Goal: Information Seeking & Learning: Learn about a topic

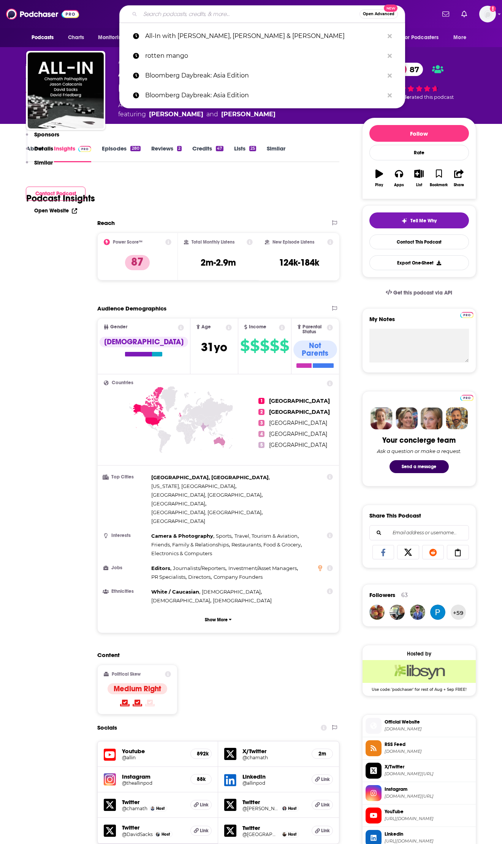
scroll to position [532, 0]
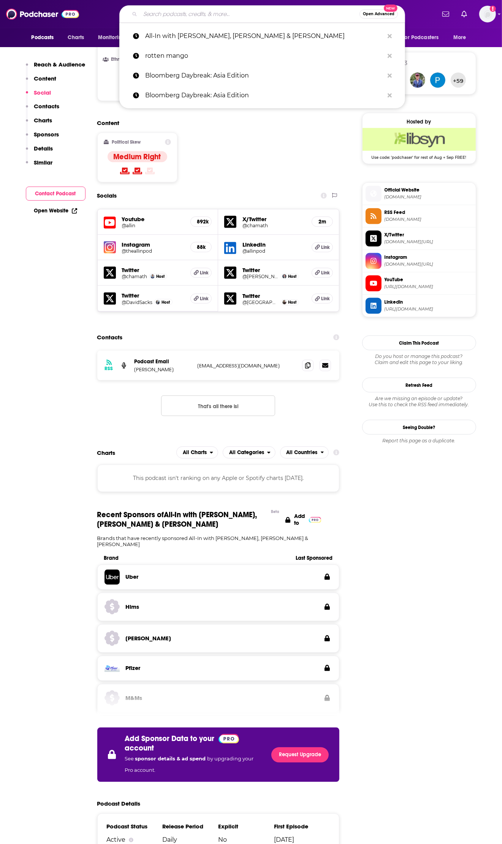
click at [165, 14] on input "Search podcasts, credits, & more..." at bounding box center [249, 14] width 219 height 12
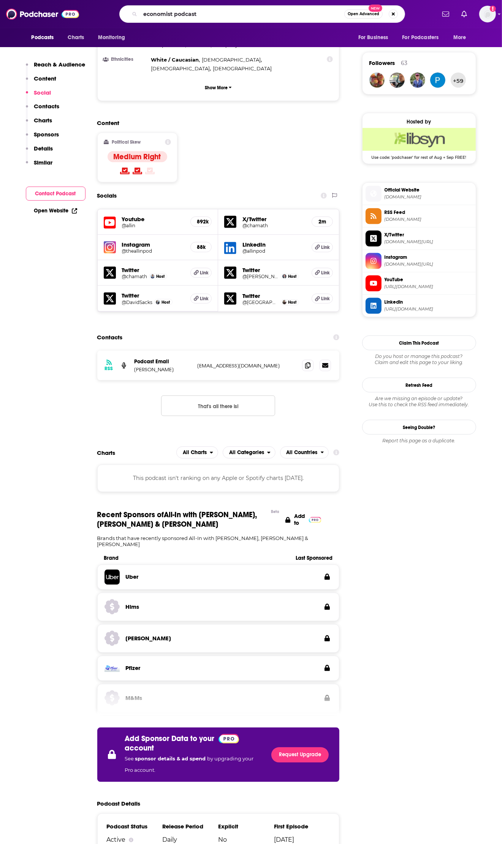
type input "economist podcasts"
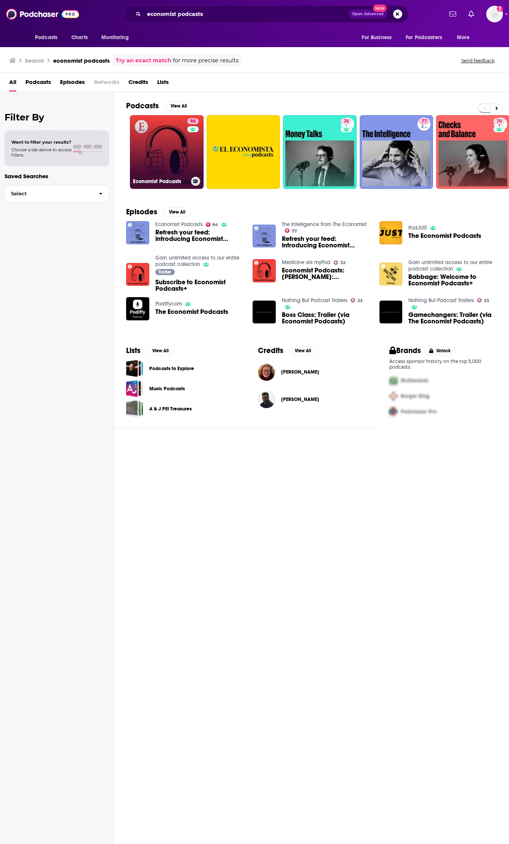
click at [156, 157] on link "94 Economist Podcasts" at bounding box center [167, 152] width 74 height 74
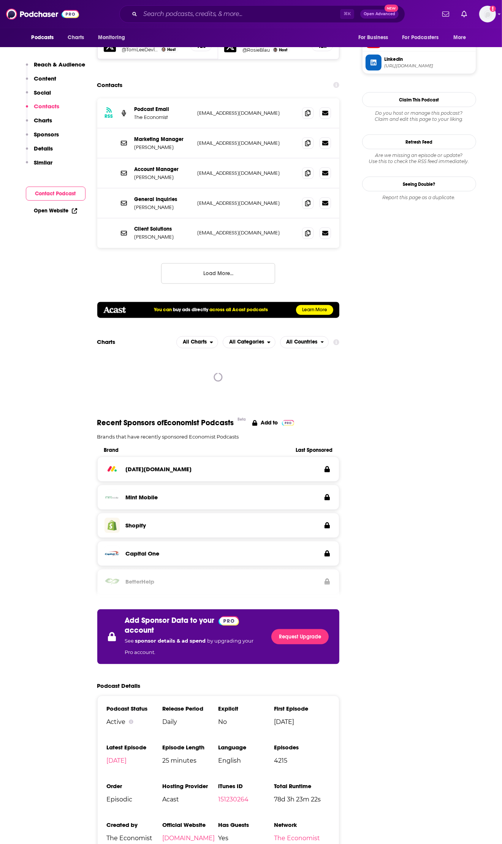
scroll to position [682, 0]
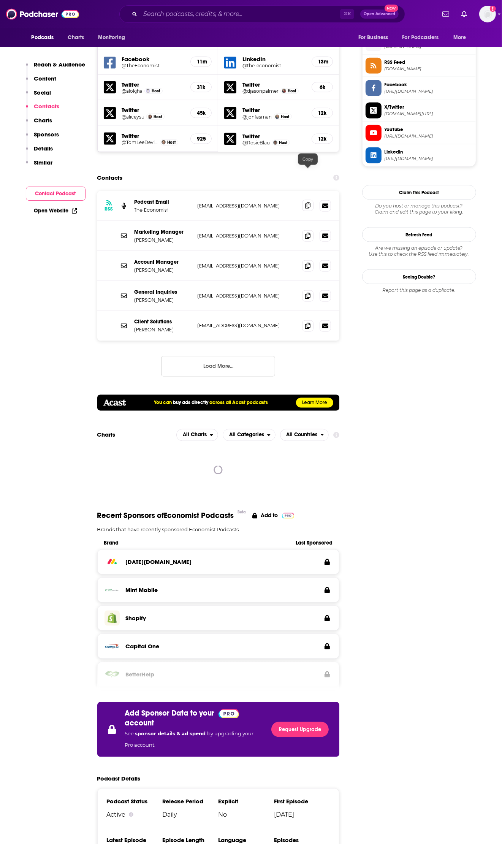
click at [307, 203] on icon at bounding box center [307, 206] width 5 height 6
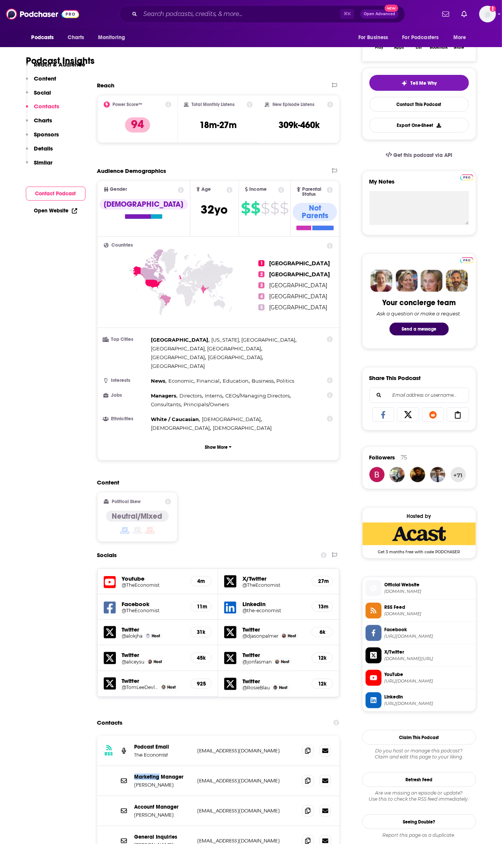
scroll to position [0, 0]
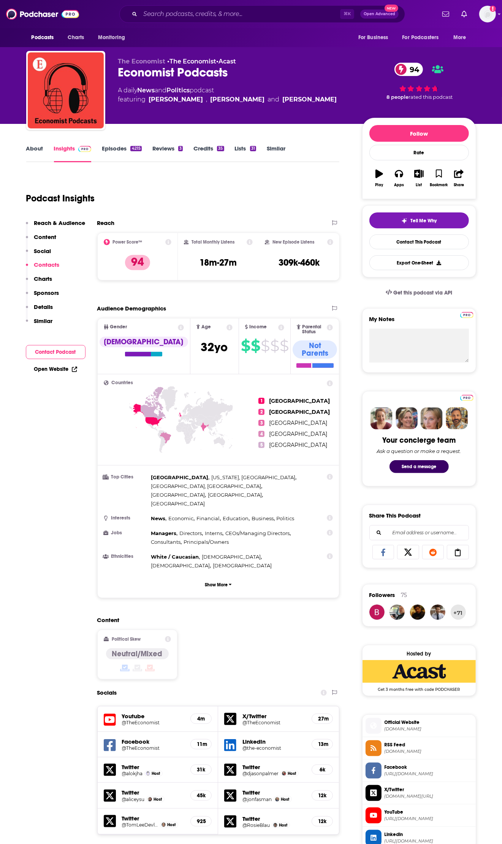
click at [33, 149] on link "About" at bounding box center [34, 153] width 17 height 17
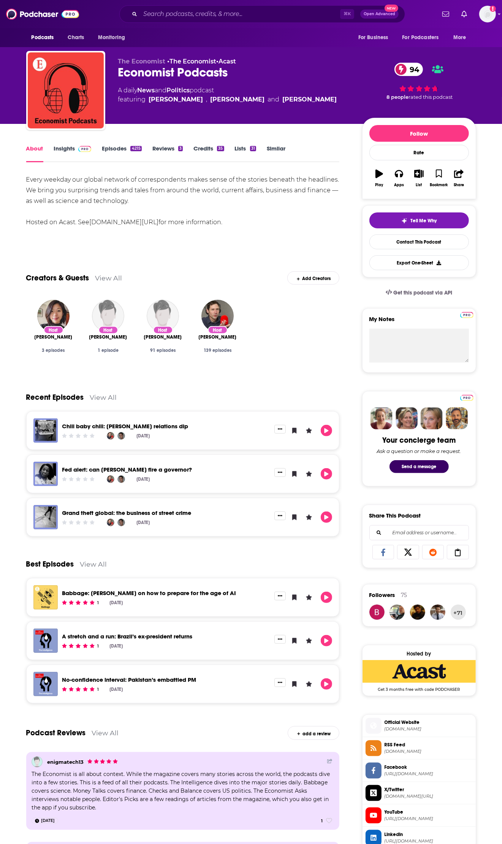
click at [68, 151] on link "Insights" at bounding box center [73, 153] width 38 height 17
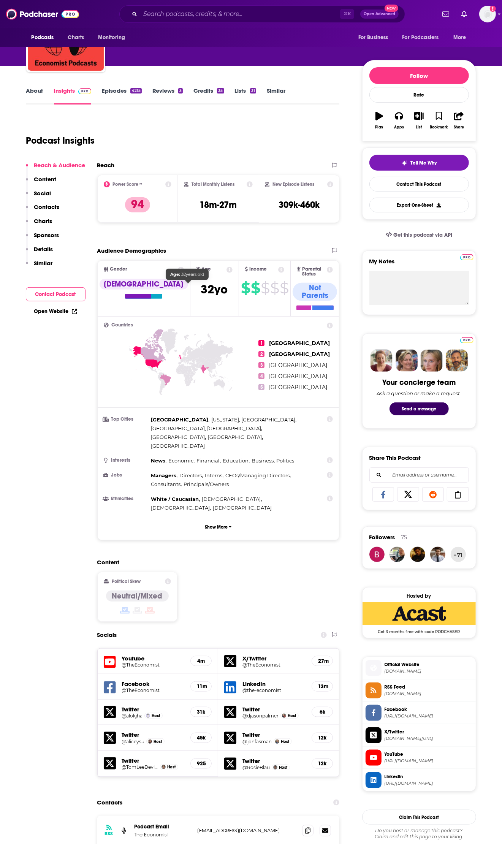
scroll to position [171, 0]
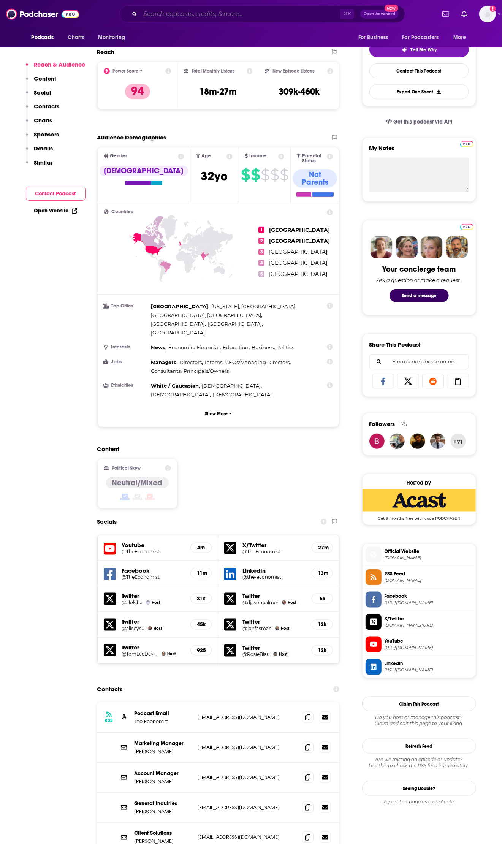
click at [247, 12] on input "Search podcasts, credits, & more..." at bounding box center [240, 14] width 200 height 12
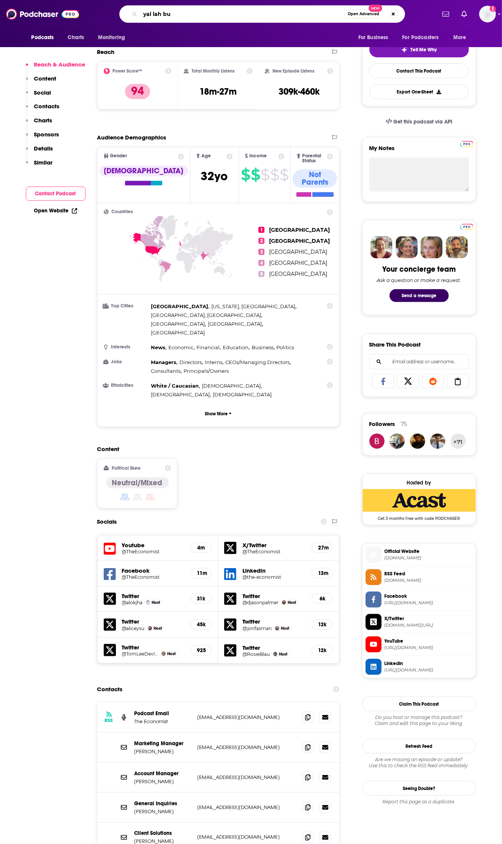
type input "yal lah but"
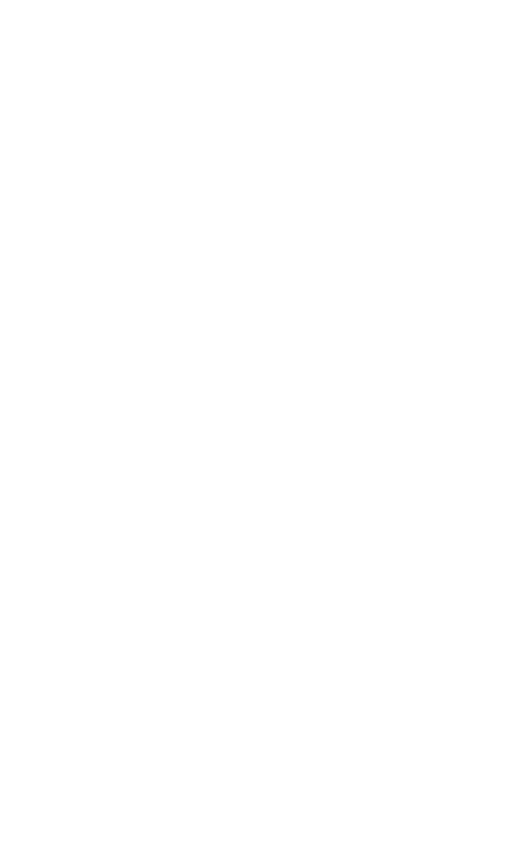
click at [81, 138] on body "Privacy Preference Centre Your Privacy Strictly Necessary Cookies Functional Co…" at bounding box center [254, 422] width 509 height 844
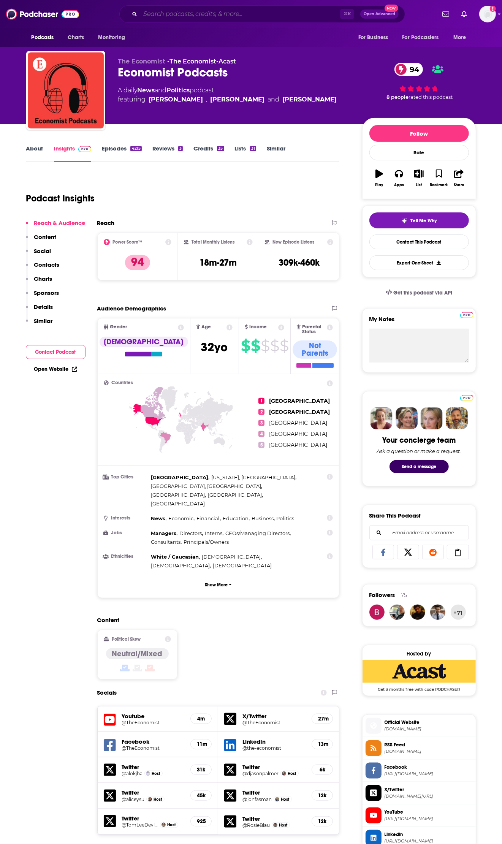
click at [175, 12] on input "Search podcasts, credits, & more..." at bounding box center [240, 14] width 200 height 12
click at [35, 40] on span "Podcasts" at bounding box center [43, 37] width 22 height 11
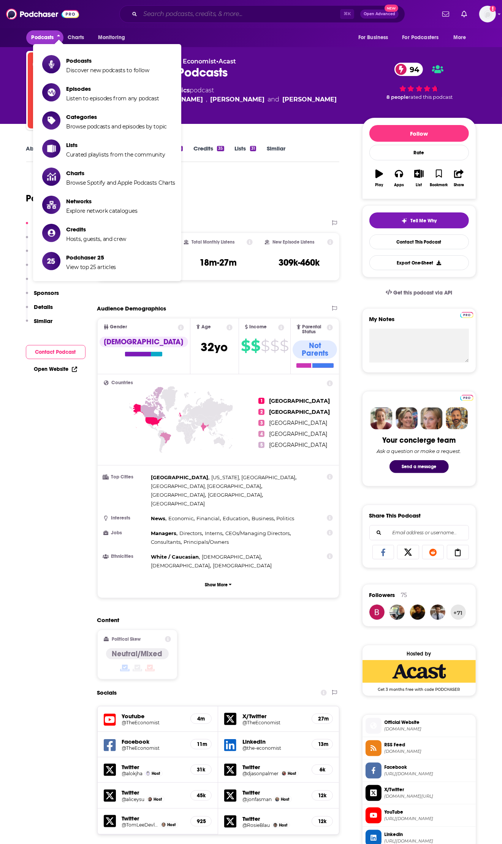
click at [177, 19] on input "Search podcasts, credits, & more..." at bounding box center [240, 14] width 200 height 12
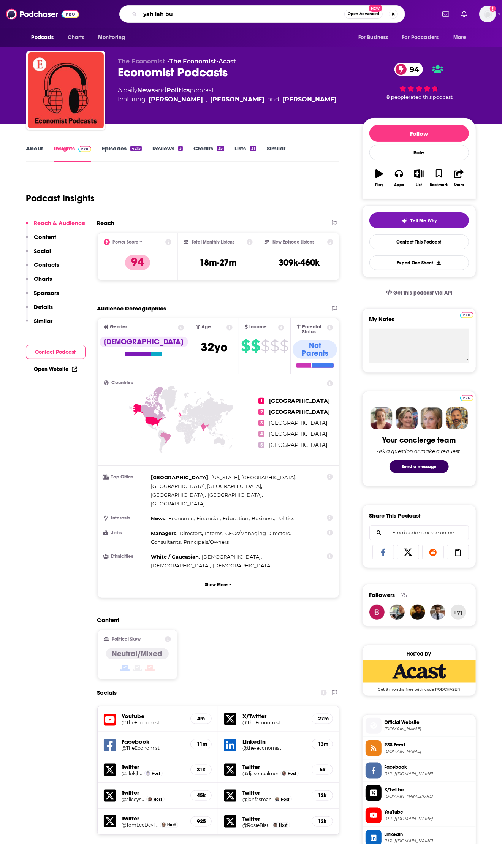
type input "yah lah but"
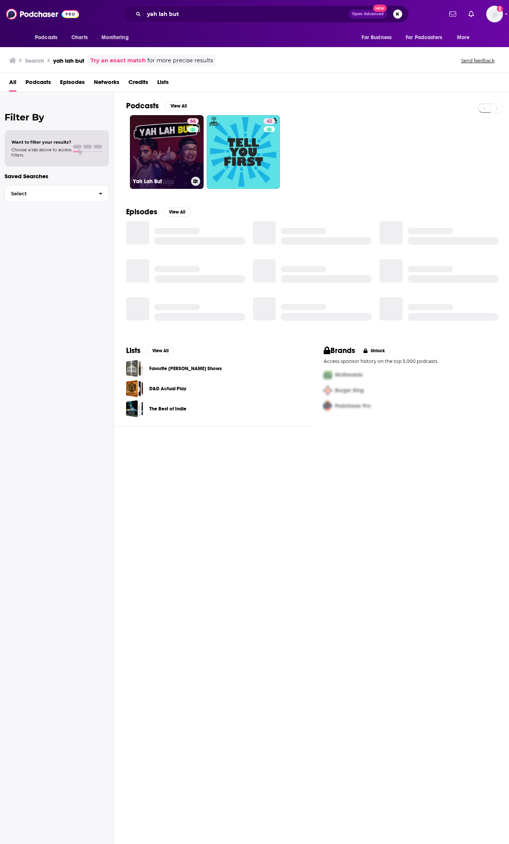
click at [161, 141] on link "66 Yah Lah But" at bounding box center [167, 152] width 74 height 74
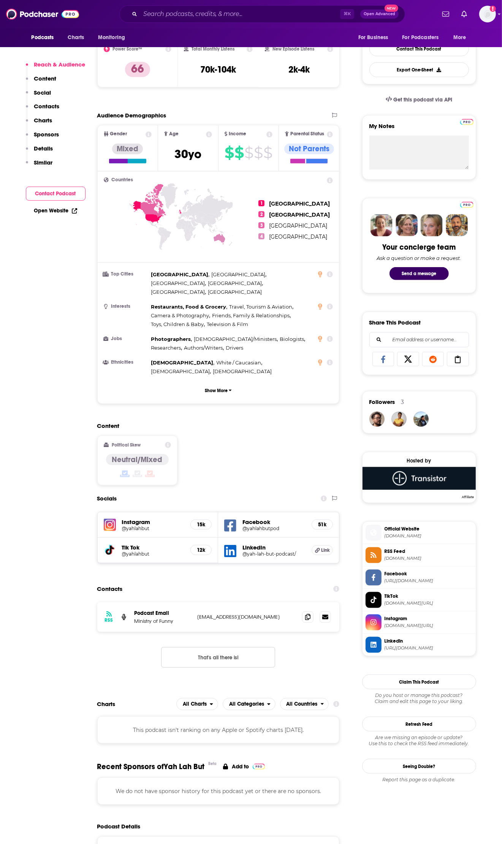
scroll to position [368, 0]
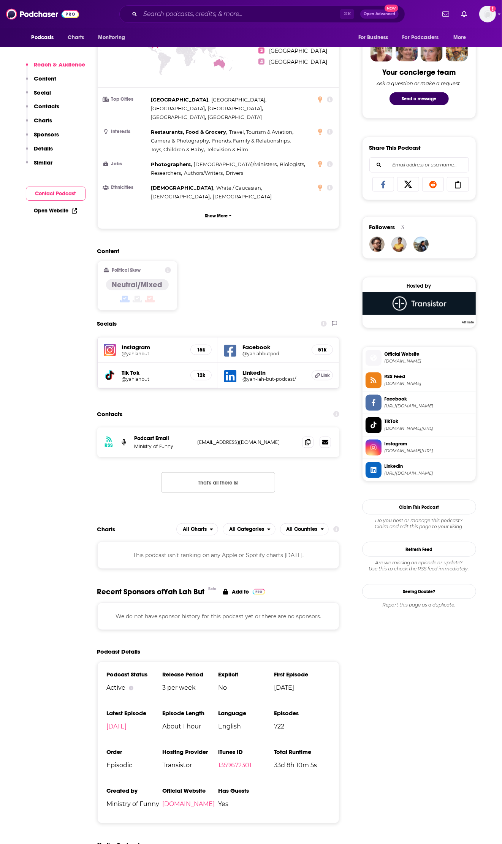
click at [245, 344] on h5 "Facebook" at bounding box center [273, 347] width 63 height 7
click at [249, 351] on h5 "@yahlahbutpod" at bounding box center [273, 354] width 63 height 6
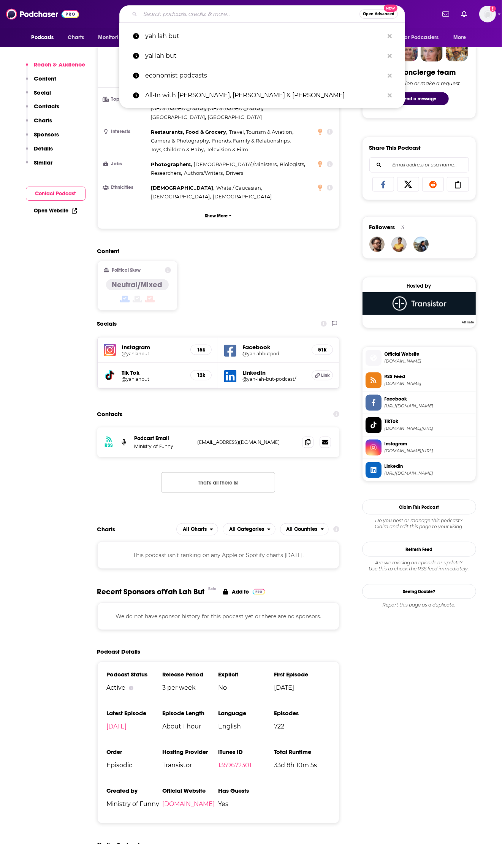
click at [194, 16] on input "Search podcasts, credits, & more..." at bounding box center [249, 14] width 219 height 12
paste input "Huberman Lab"
type input "Huberman Lab"
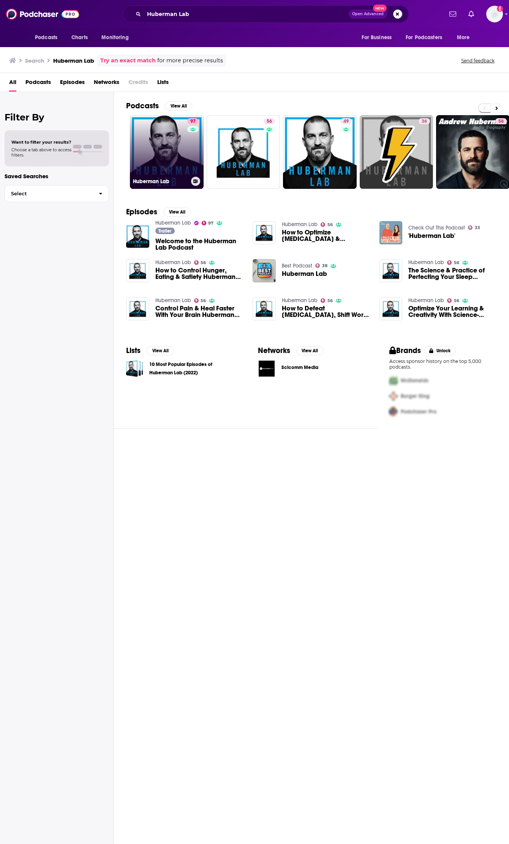
click at [151, 138] on link "97 Huberman Lab" at bounding box center [167, 152] width 74 height 74
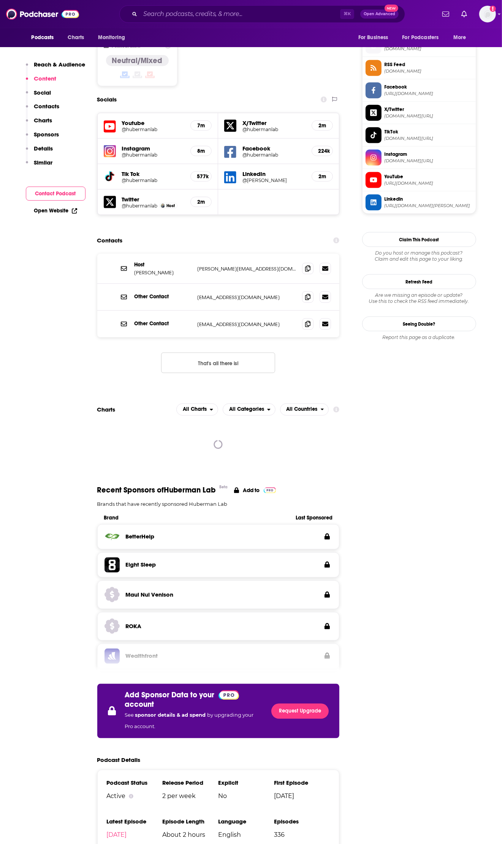
scroll to position [597, 0]
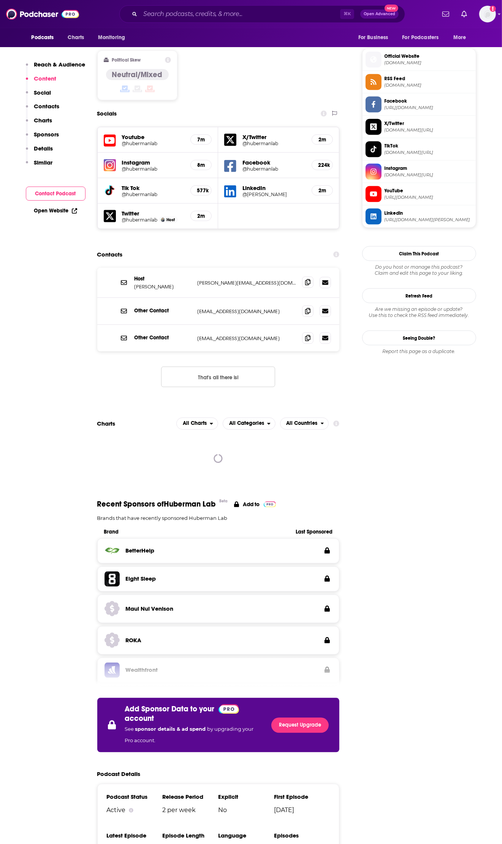
click at [304, 277] on span at bounding box center [307, 282] width 11 height 11
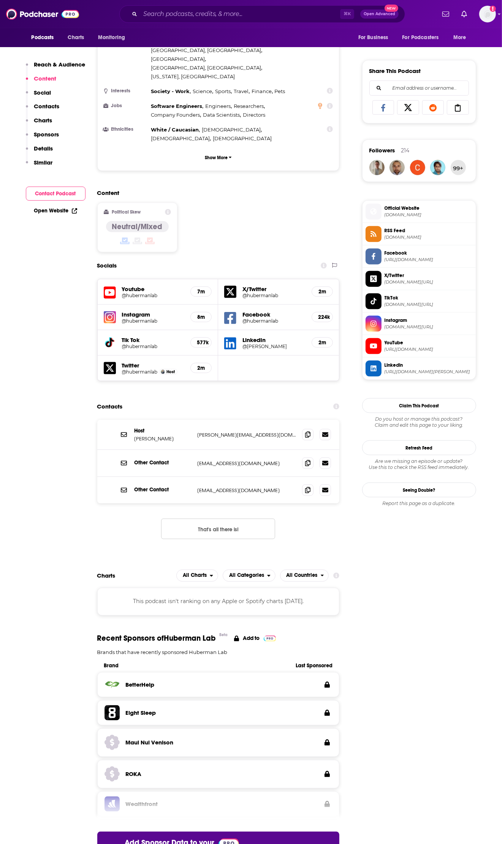
scroll to position [446, 0]
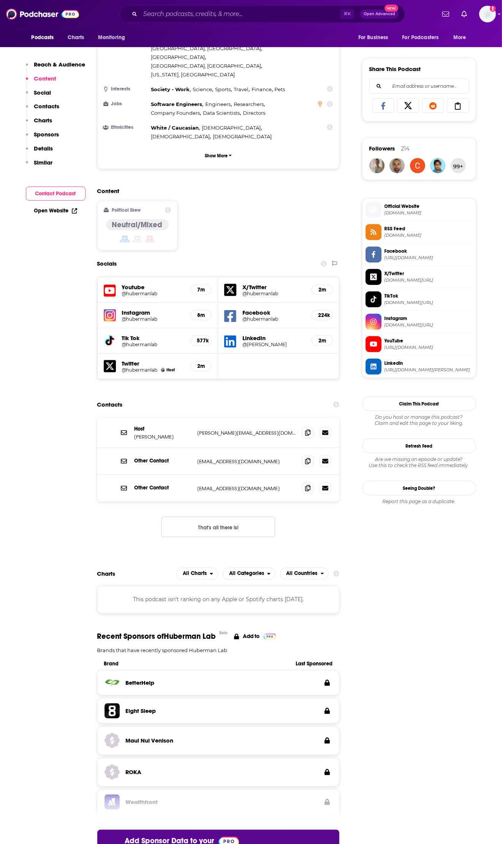
click at [150, 309] on h5 "Instagram" at bounding box center [153, 312] width 63 height 7
click at [149, 303] on div "Instagram @hubermanlab 8m" at bounding box center [158, 315] width 121 height 25
click at [149, 316] on h5 "@hubermanlab" at bounding box center [153, 319] width 63 height 6
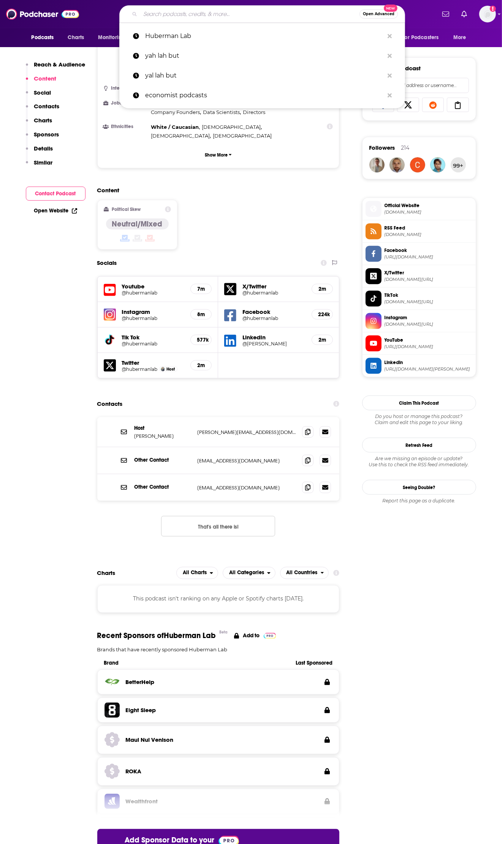
click at [143, 10] on input "Search podcasts, credits, & more..." at bounding box center [249, 14] width 219 height 12
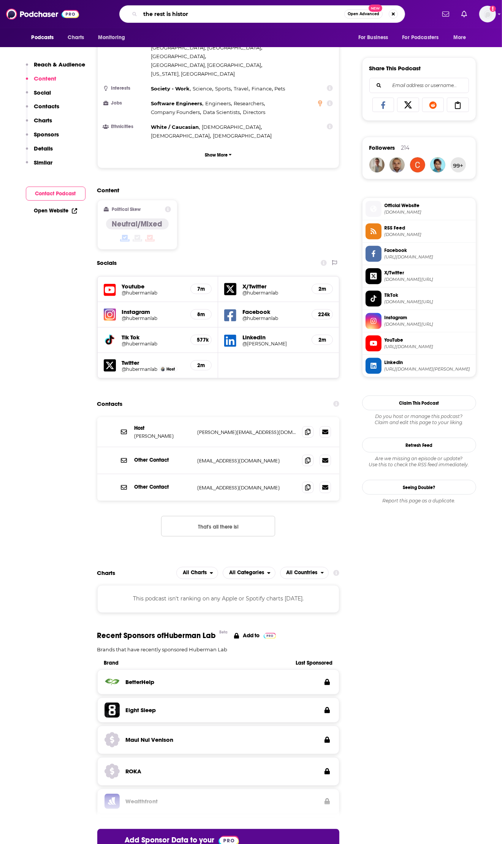
type input "the rest is history"
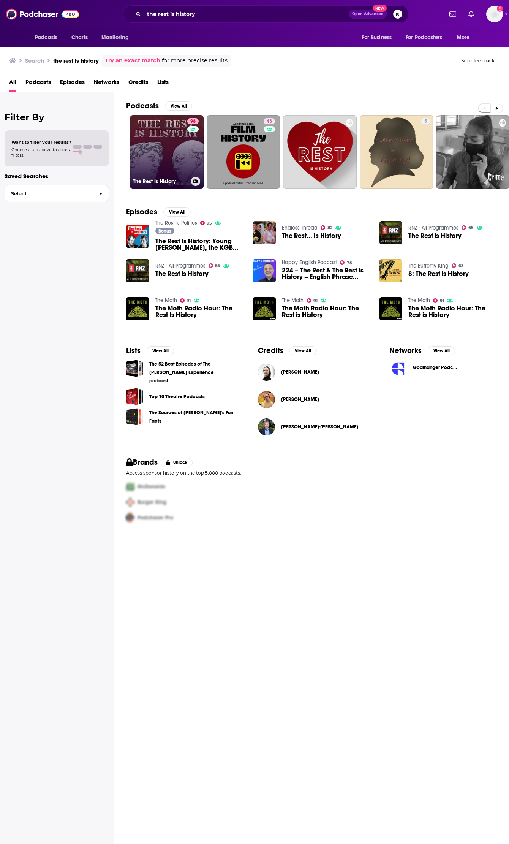
click at [165, 150] on link "98 The Rest Is History" at bounding box center [167, 152] width 74 height 74
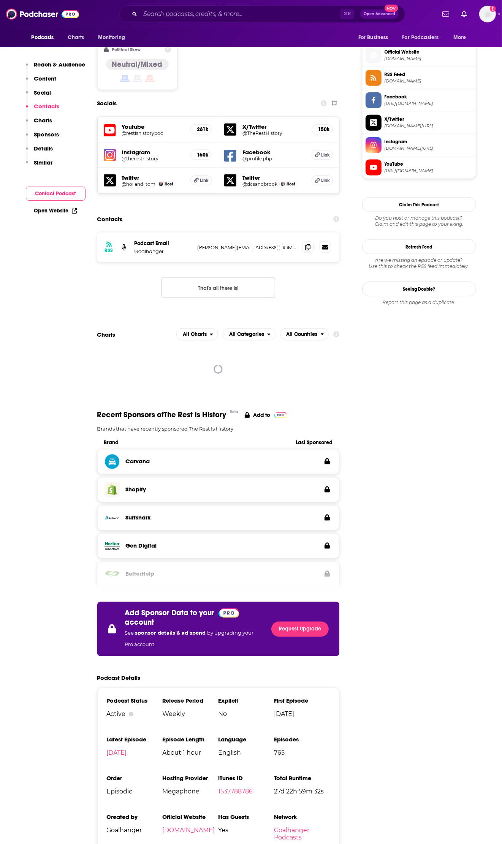
scroll to position [504, 0]
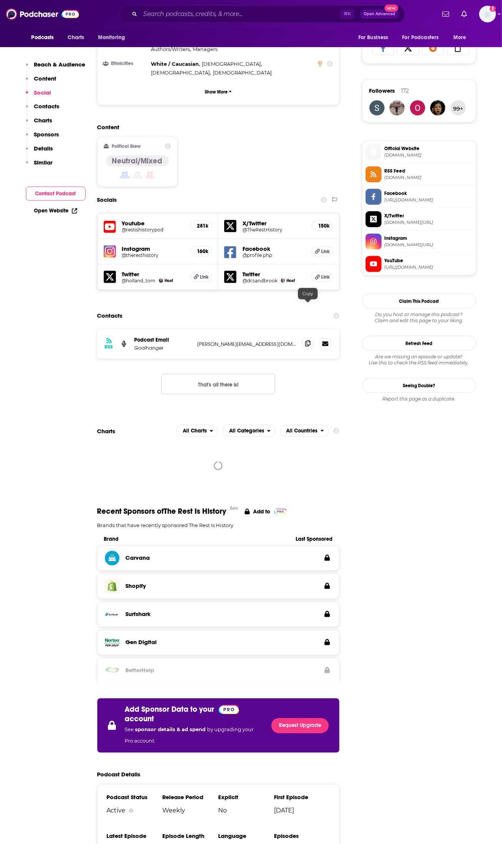
click at [307, 340] on icon at bounding box center [307, 343] width 5 height 6
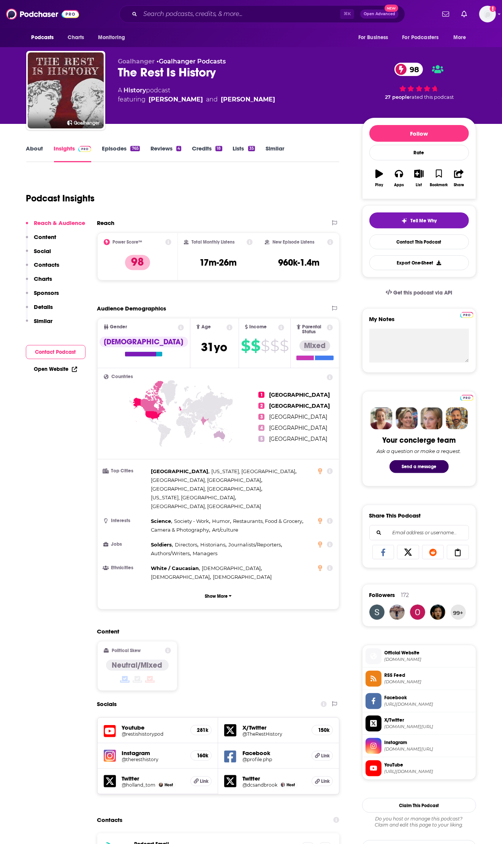
scroll to position [2, 0]
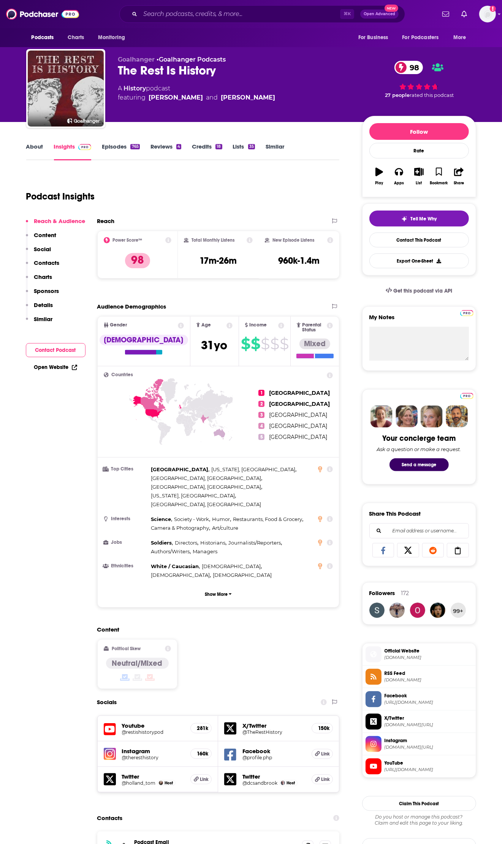
click at [31, 150] on link "About" at bounding box center [34, 151] width 17 height 17
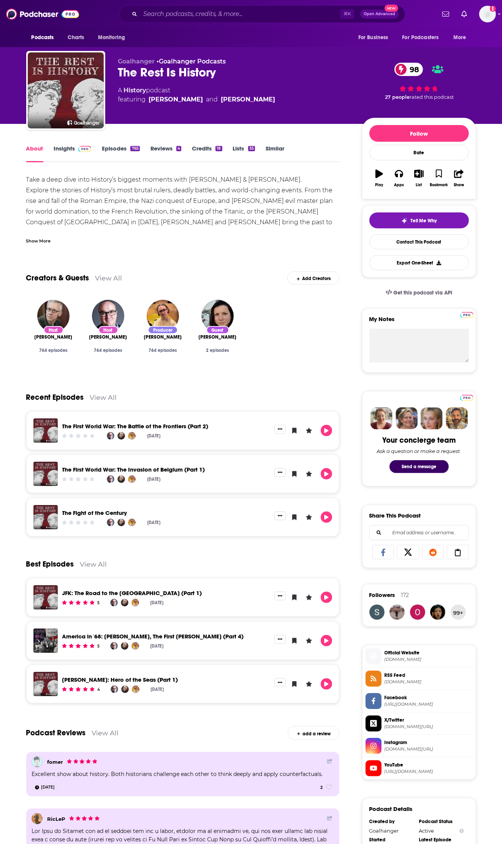
click at [184, 222] on p "Explore the stories of History’s most brutal rulers, deadly battles, and world-…" at bounding box center [182, 217] width 313 height 64
click at [59, 324] on img "Tom Holland" at bounding box center [53, 316] width 32 height 32
click at [101, 320] on img "Dominic Sandbrook" at bounding box center [108, 316] width 32 height 32
click at [79, 150] on img at bounding box center [84, 149] width 13 height 6
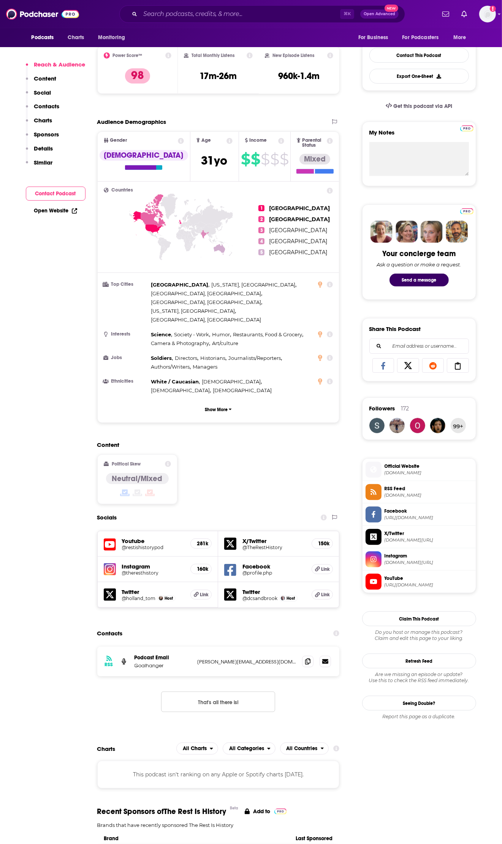
scroll to position [185, 0]
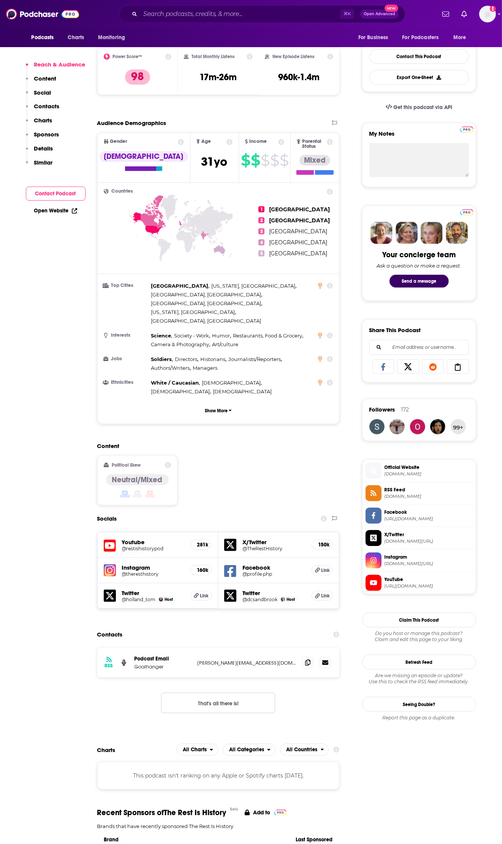
click at [229, 564] on icon at bounding box center [230, 571] width 12 height 14
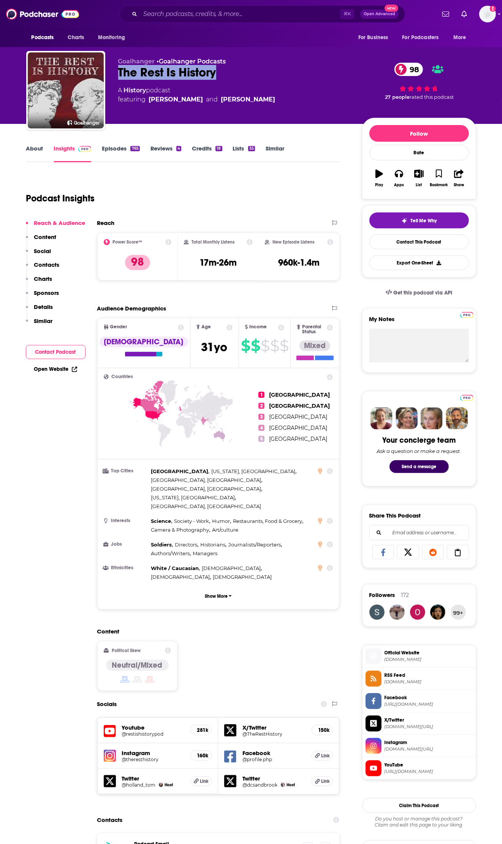
drag, startPoint x: 221, startPoint y: 75, endPoint x: 120, endPoint y: 77, distance: 100.7
click at [120, 77] on div "The Rest Is History 98" at bounding box center [234, 72] width 232 height 15
copy h2 "The Rest Is History"
click at [186, 17] on input "Search podcasts, credits, & more..." at bounding box center [240, 14] width 200 height 12
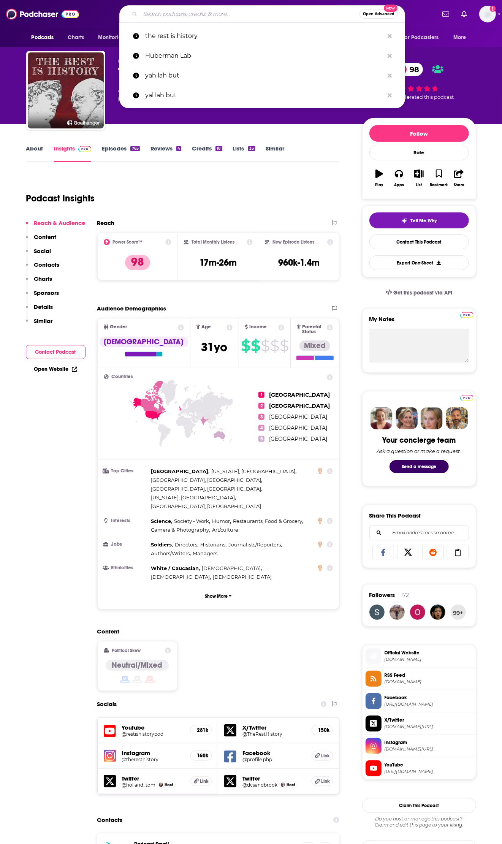
paste input "The Daily"
type input "The Daily"
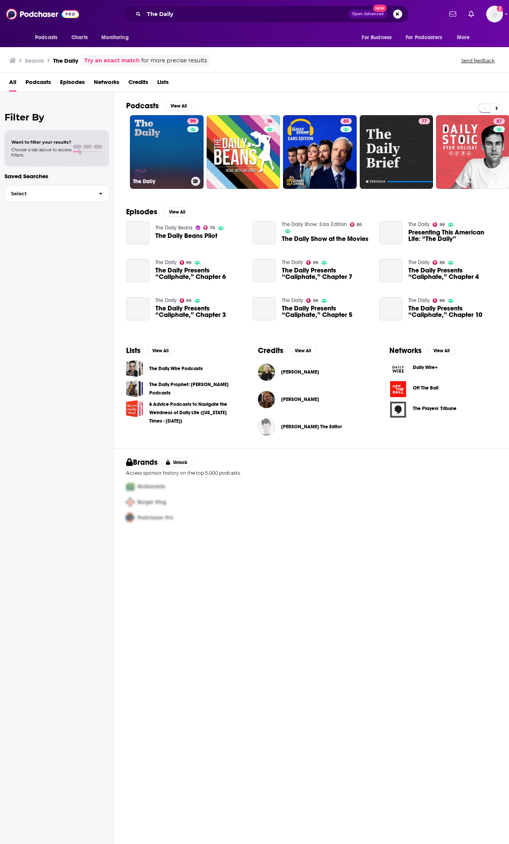
click at [153, 131] on link "99 The Daily" at bounding box center [167, 152] width 74 height 74
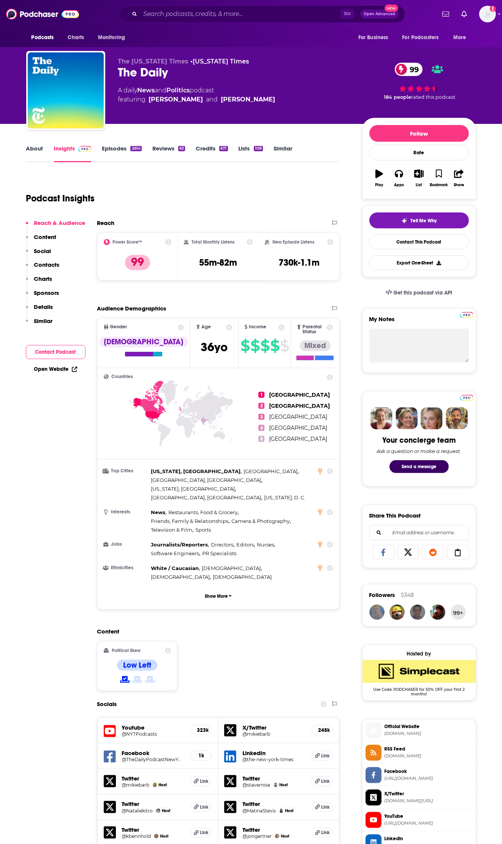
click at [38, 150] on link "About" at bounding box center [34, 153] width 17 height 17
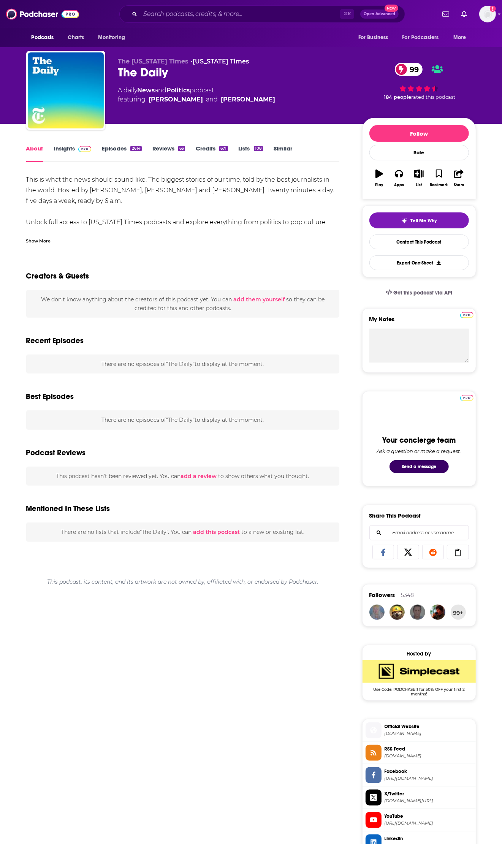
click at [38, 150] on link "About" at bounding box center [34, 153] width 17 height 17
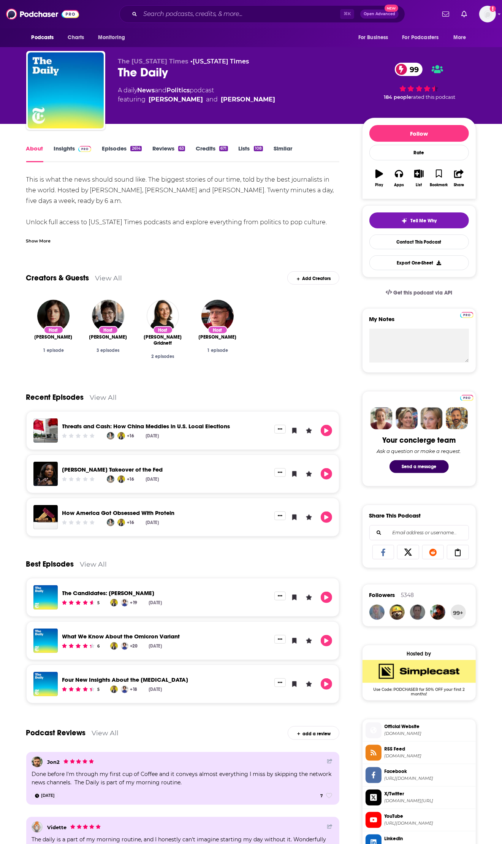
click at [47, 240] on div "Show More" at bounding box center [38, 240] width 25 height 7
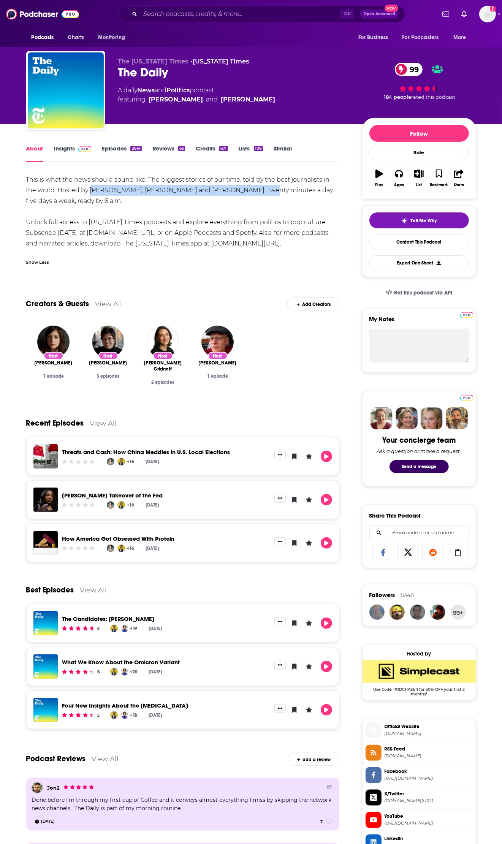
drag, startPoint x: 89, startPoint y: 188, endPoint x: 246, endPoint y: 192, distance: 157.7
click at [246, 192] on div "This is what the news should sound like. The biggest stories of our time, told …" at bounding box center [182, 211] width 313 height 74
copy div "[PERSON_NAME], [PERSON_NAME] and [PERSON_NAME]"
click at [70, 150] on link "Insights" at bounding box center [73, 153] width 38 height 17
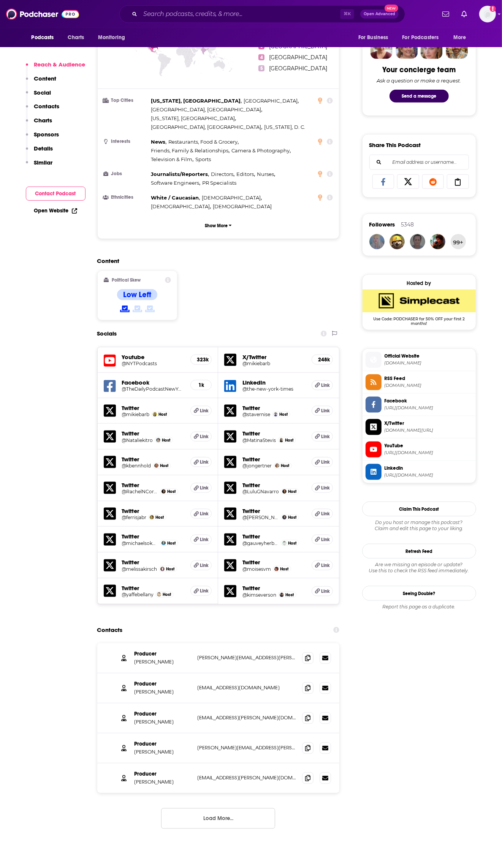
scroll to position [391, 0]
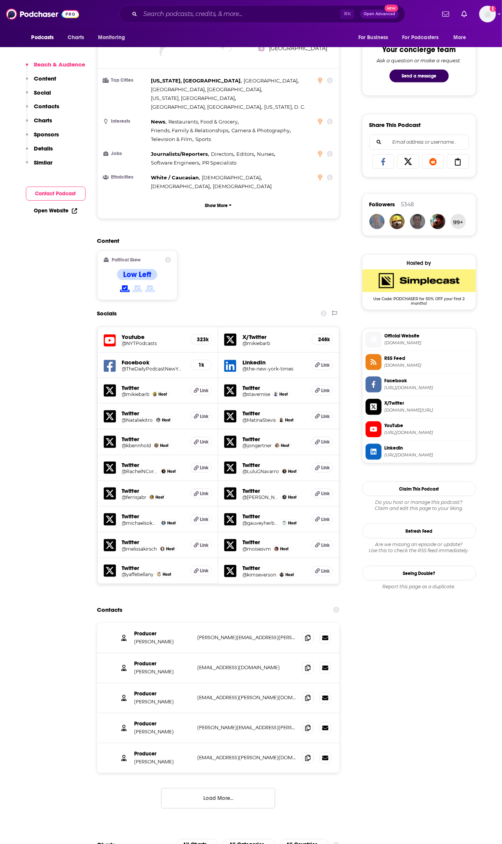
click at [227, 788] on button "Load More..." at bounding box center [218, 798] width 114 height 21
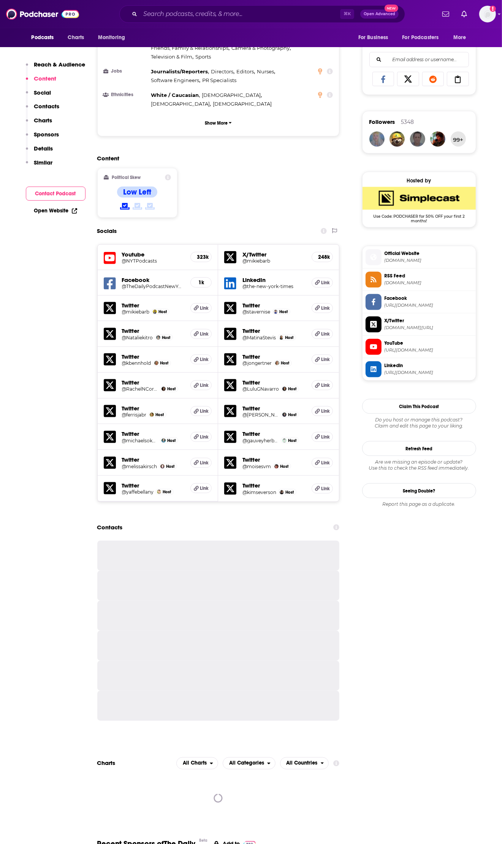
scroll to position [529, 0]
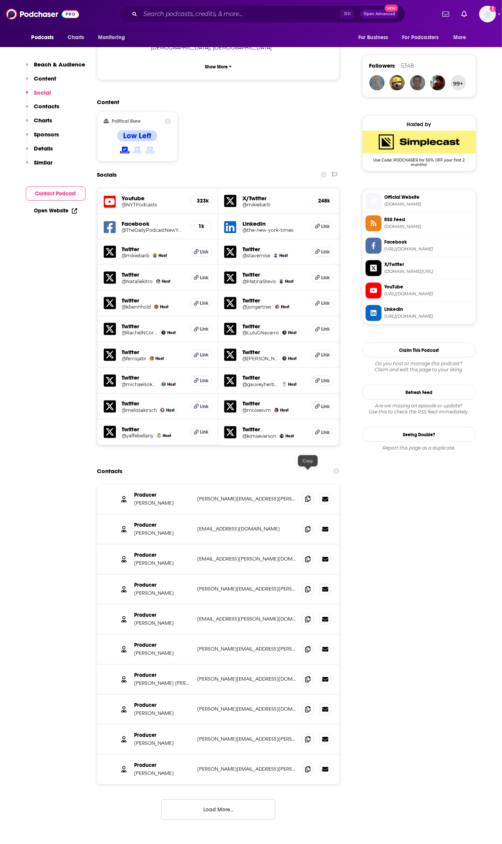
click at [312, 493] on span at bounding box center [307, 498] width 11 height 11
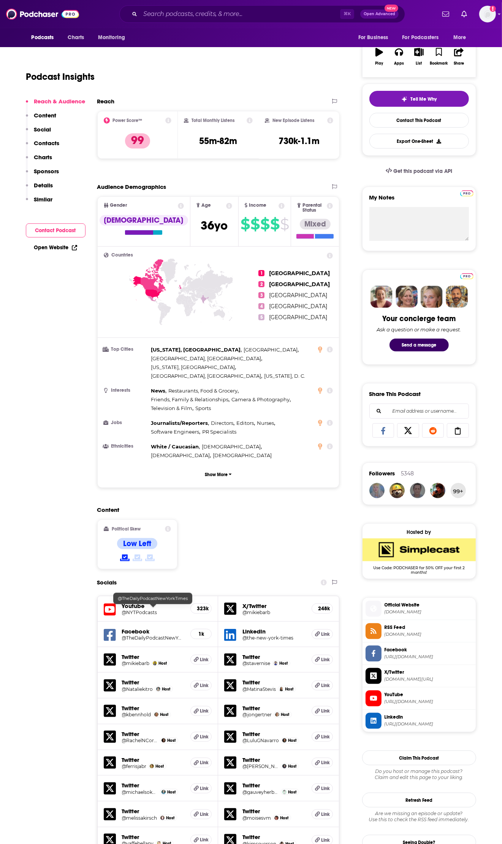
scroll to position [124, 0]
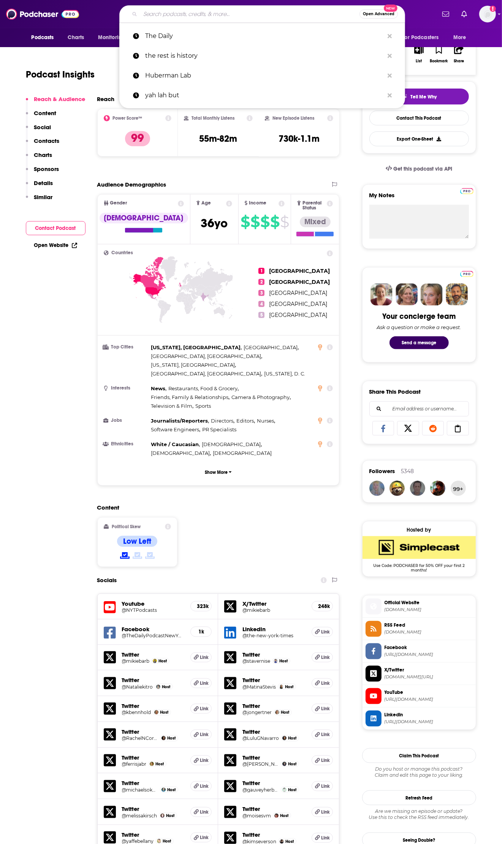
click at [169, 13] on input "Search podcasts, credits, & more..." at bounding box center [249, 14] width 219 height 12
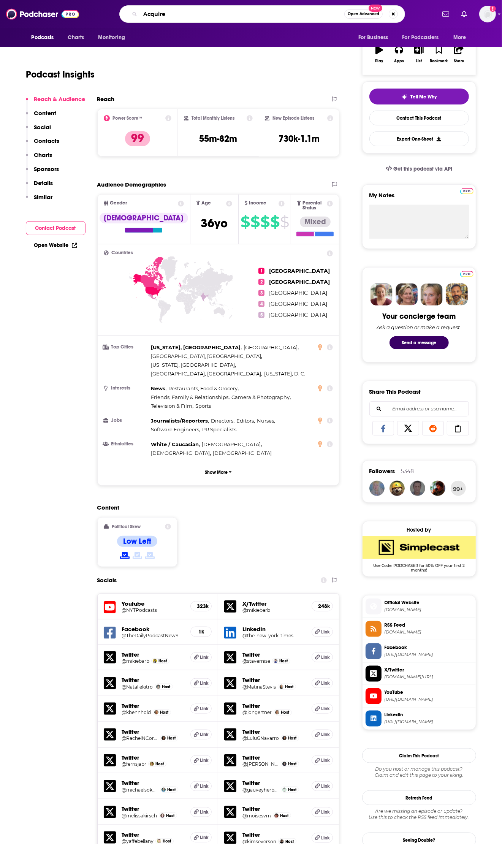
type input "Acquired"
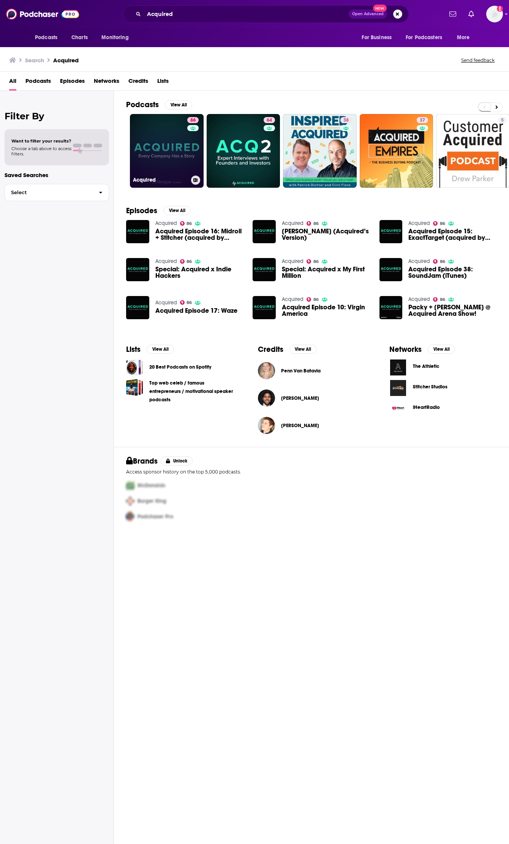
click at [168, 155] on link "86 Acquired" at bounding box center [167, 151] width 74 height 74
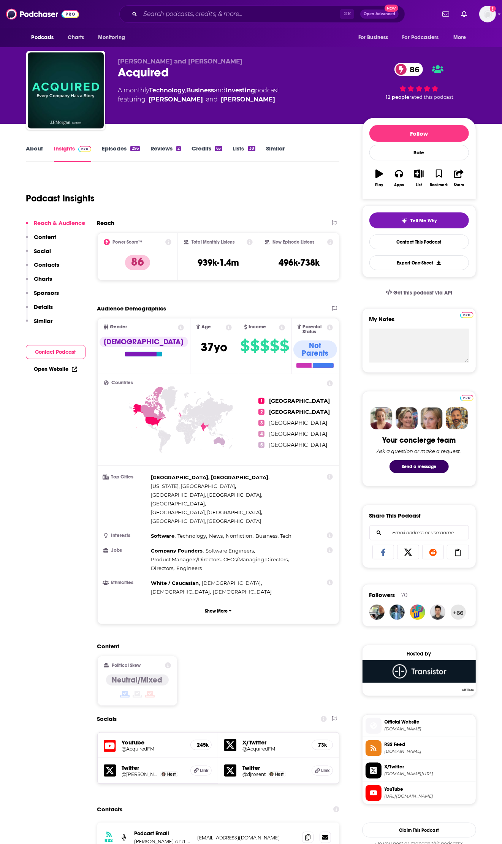
click at [39, 153] on link "About" at bounding box center [34, 153] width 17 height 17
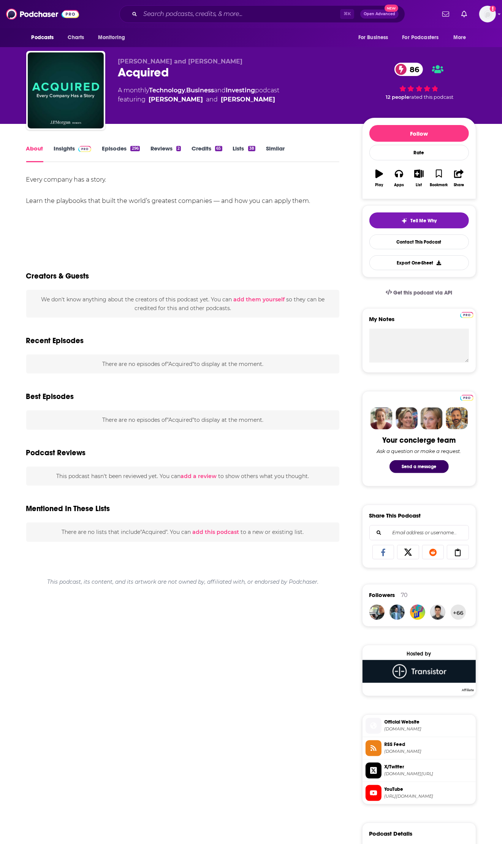
scroll to position [0, 0]
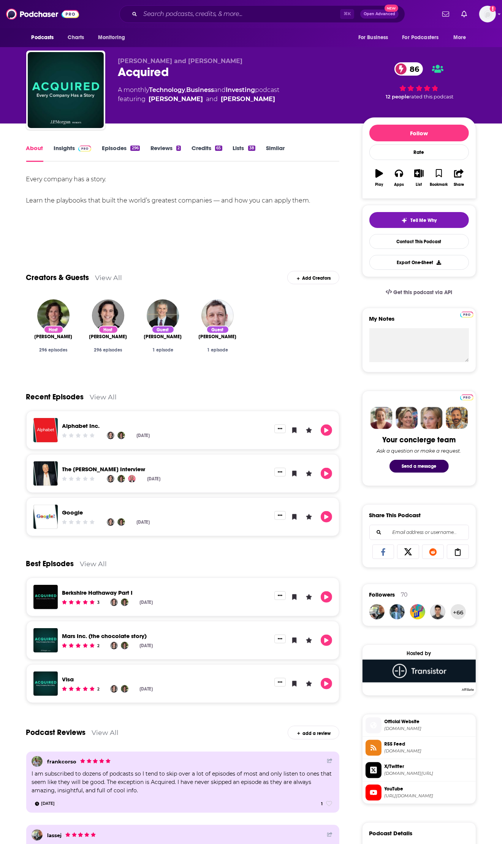
click at [73, 154] on link "Insights" at bounding box center [73, 152] width 38 height 17
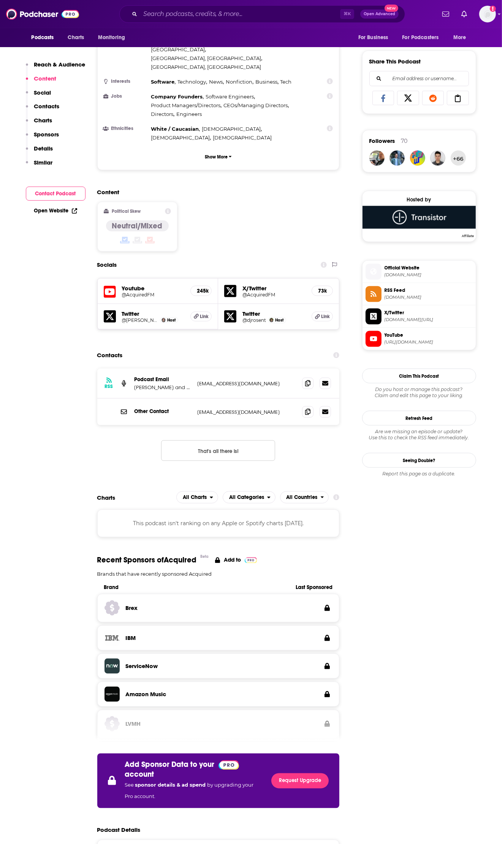
scroll to position [428, 0]
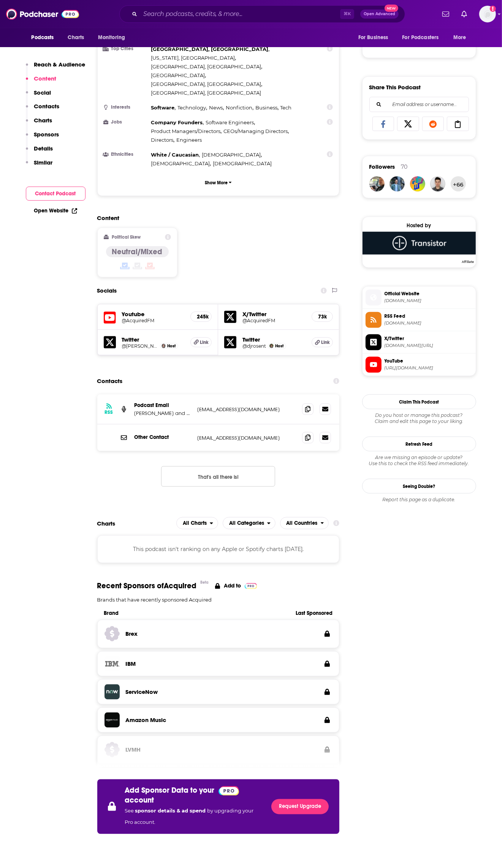
click at [301, 394] on div "RSS Podcast Email [PERSON_NAME] and [PERSON_NAME] [EMAIL_ADDRESS][DOMAIN_NAME] …" at bounding box center [218, 409] width 242 height 30
click at [305, 406] on icon at bounding box center [307, 409] width 5 height 6
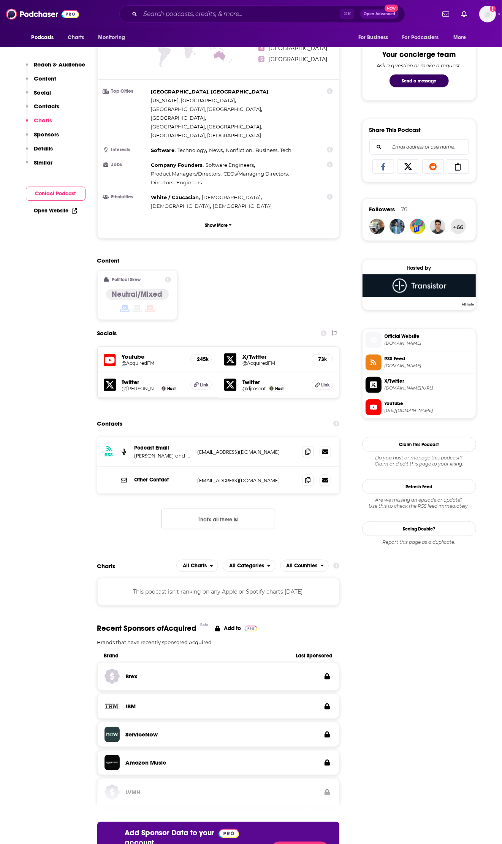
scroll to position [0, 0]
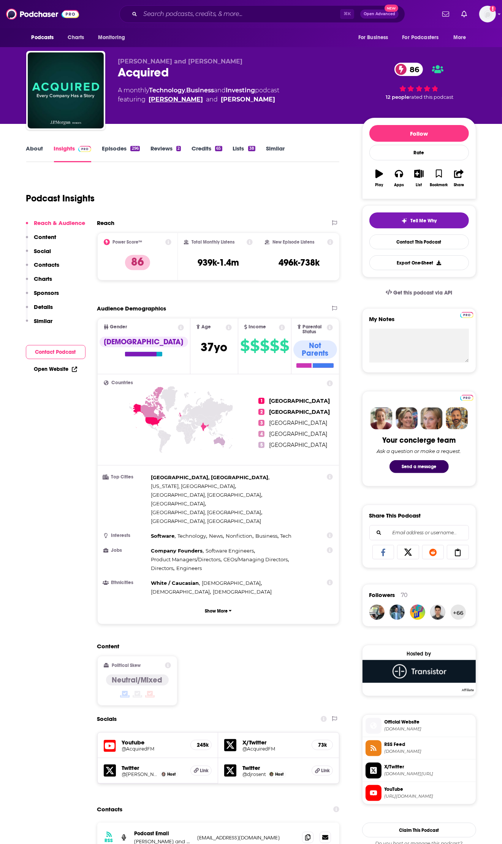
click at [171, 100] on link "[PERSON_NAME]" at bounding box center [176, 99] width 54 height 9
click at [28, 151] on link "About" at bounding box center [34, 153] width 17 height 17
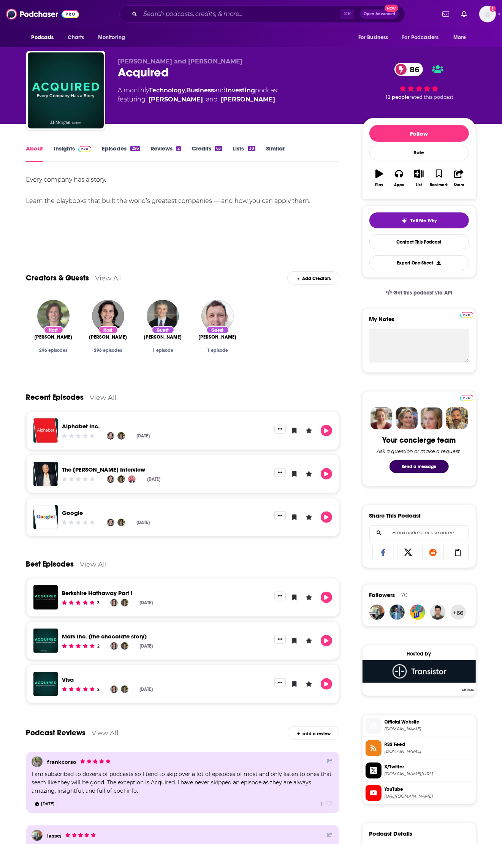
click at [51, 319] on img "David Rosenthal" at bounding box center [53, 316] width 32 height 32
click at [98, 314] on img "Ben Gilbert" at bounding box center [108, 316] width 32 height 32
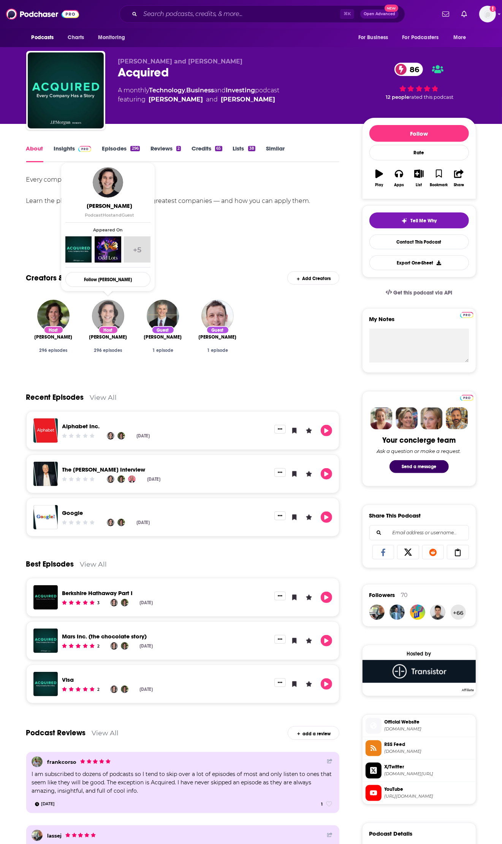
click at [100, 314] on img "Ben Gilbert" at bounding box center [108, 316] width 32 height 32
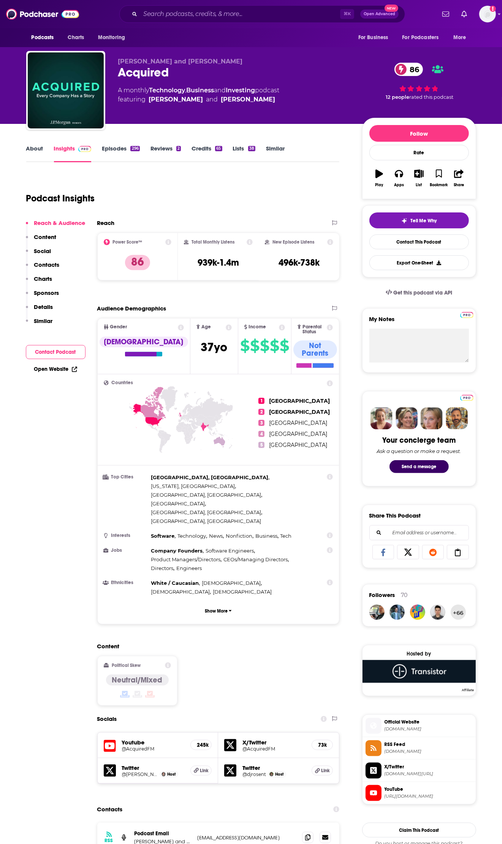
click at [157, 24] on div "Podcasts Charts Monitoring ⌘ K Open Advanced New For Business For Podcasters Mo…" at bounding box center [251, 14] width 502 height 28
click at [168, 12] on input "Search podcasts, credits, & more..." at bounding box center [240, 14] width 200 height 12
paste input "八分半"
type input "八分半"
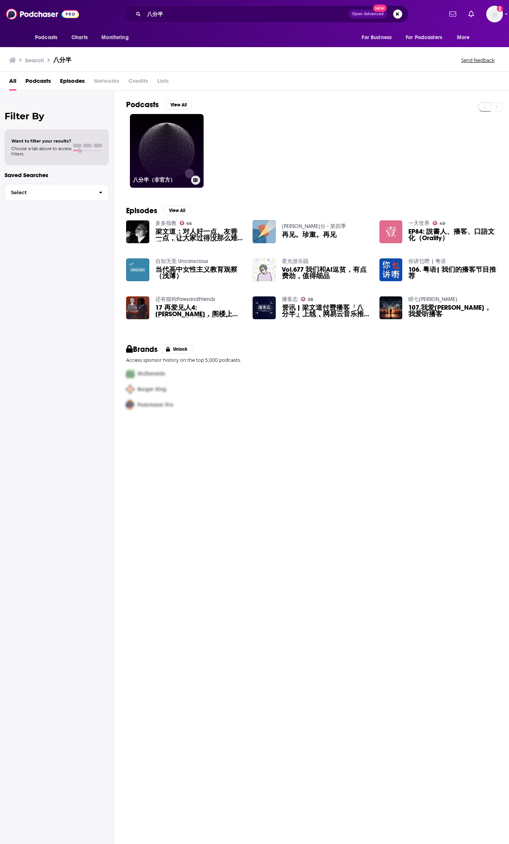
click at [173, 147] on link "八分半（非官方）" at bounding box center [167, 151] width 74 height 74
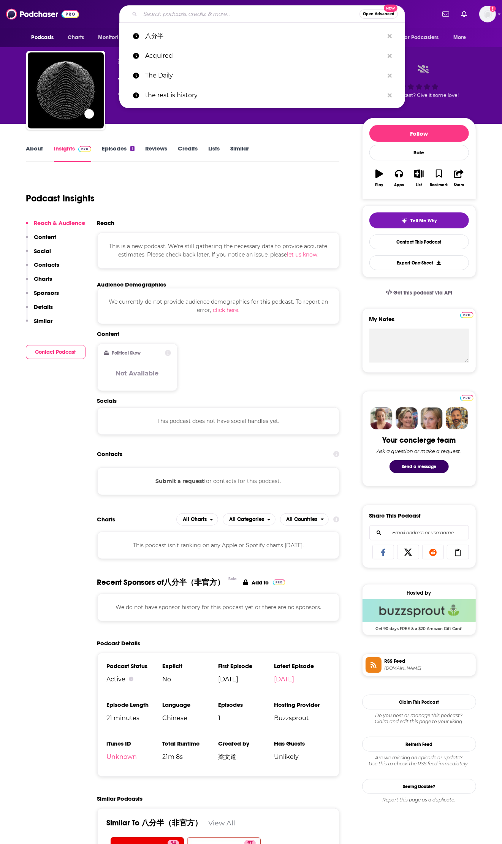
click at [224, 17] on input "Search podcasts, credits, & more..." at bounding box center [249, 14] width 219 height 12
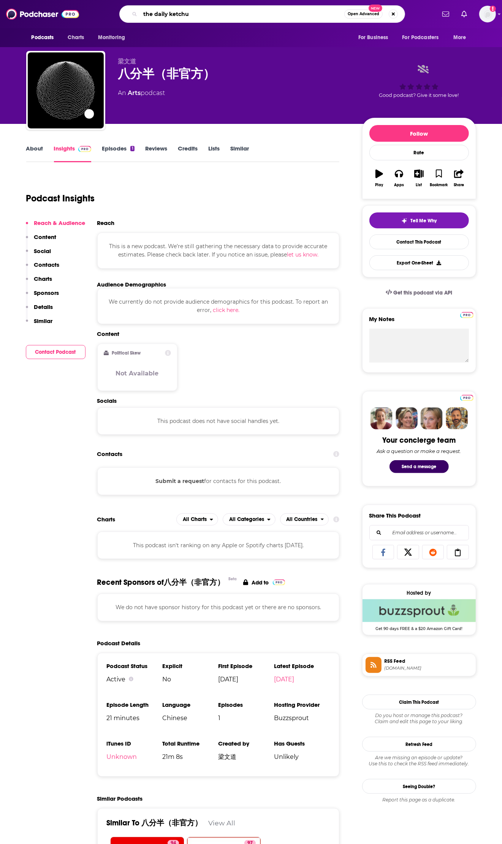
type input "the daily ketchup"
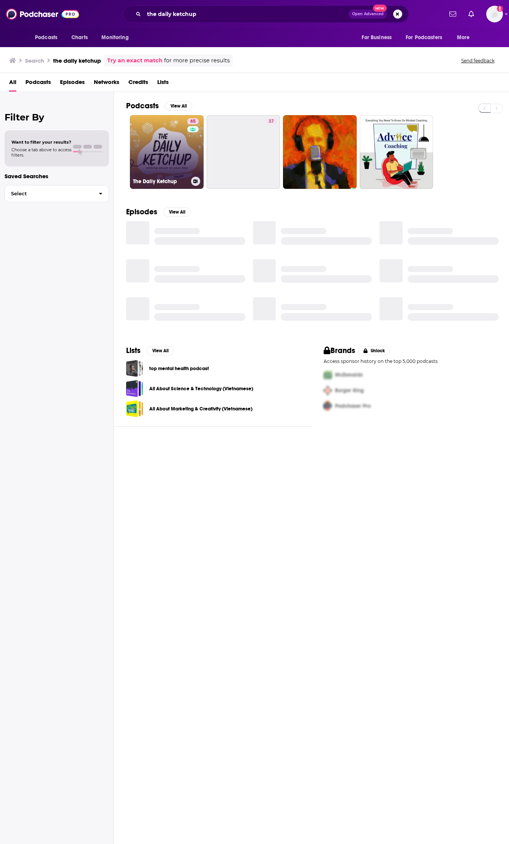
click at [173, 157] on link "65 The Daily Ketchup" at bounding box center [167, 152] width 74 height 74
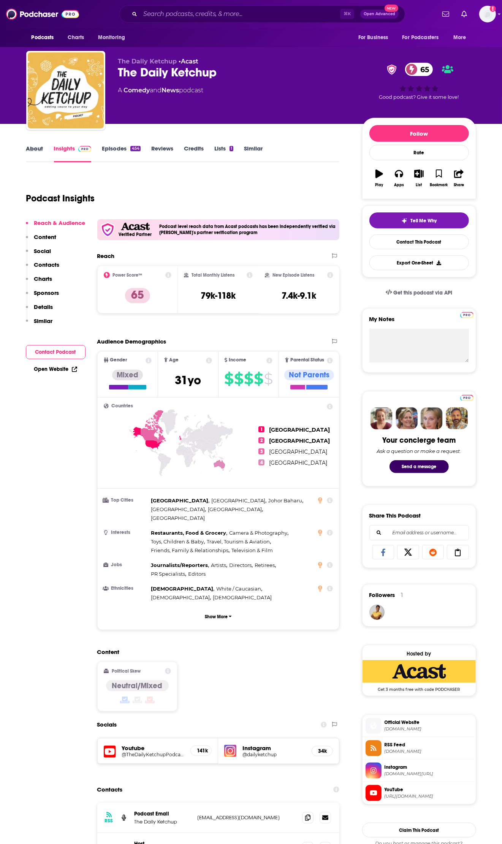
click at [44, 150] on div "About" at bounding box center [40, 153] width 28 height 17
click at [40, 151] on link "About" at bounding box center [34, 153] width 17 height 17
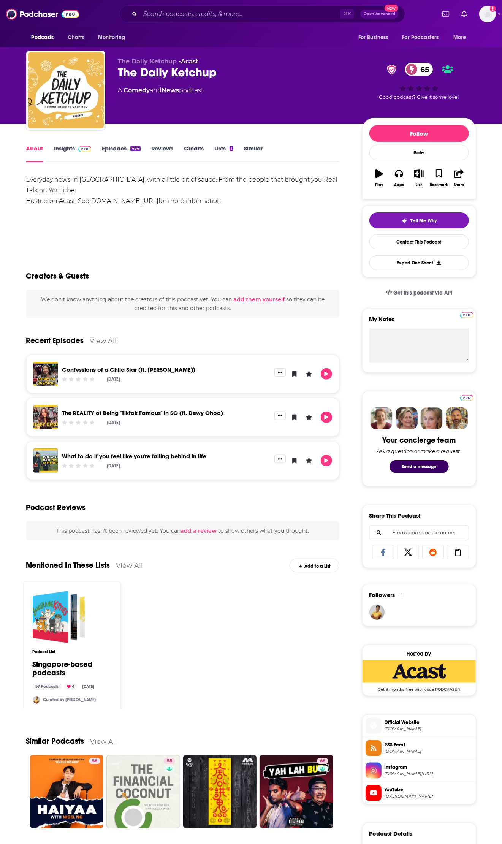
click at [65, 152] on link "Insights" at bounding box center [73, 153] width 38 height 17
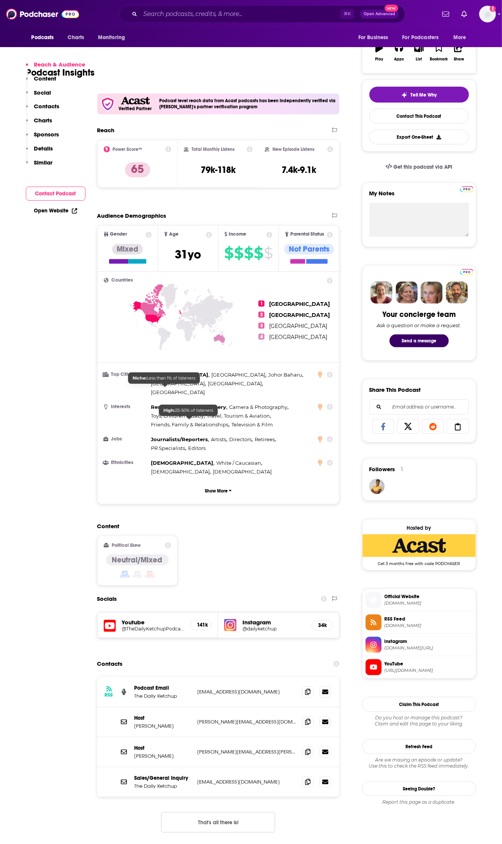
scroll to position [269, 0]
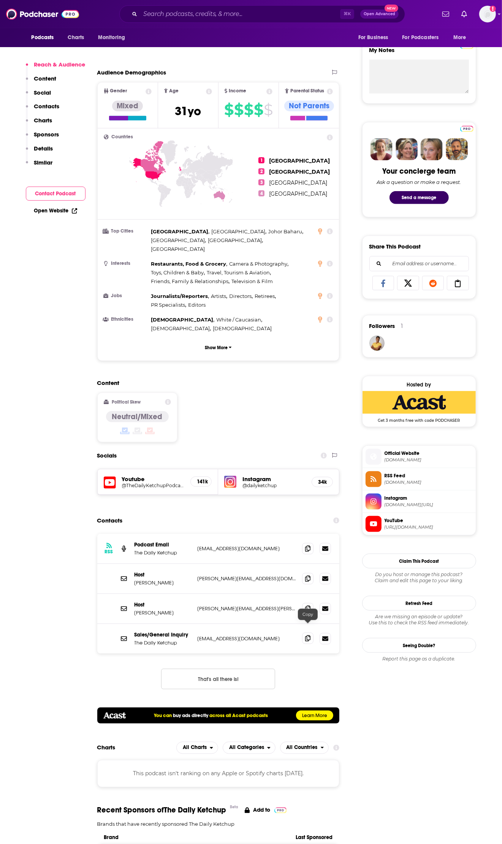
click at [308, 635] on icon at bounding box center [307, 638] width 5 height 6
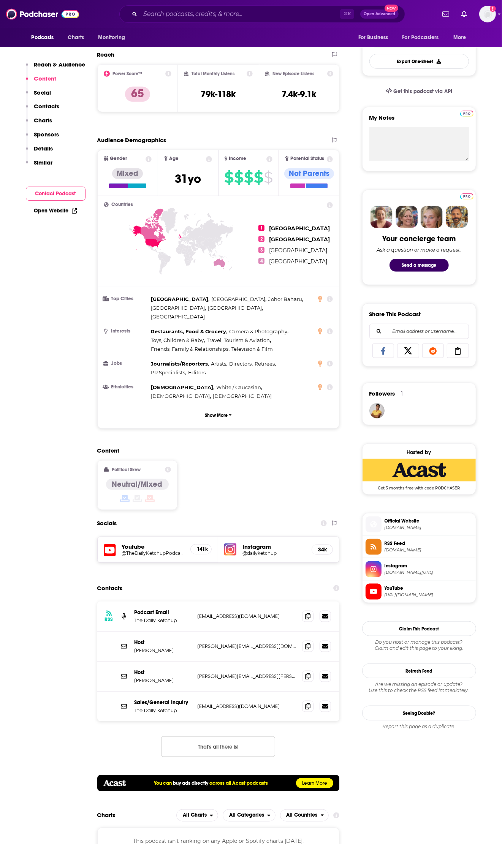
scroll to position [139, 0]
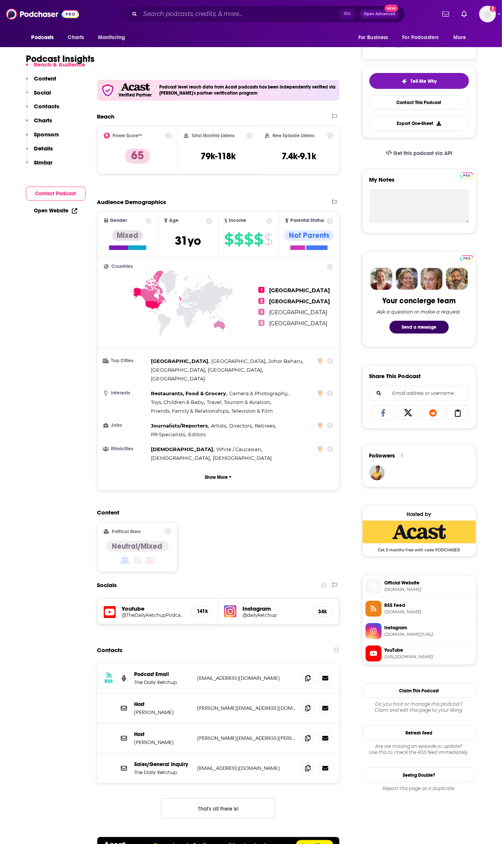
click at [260, 605] on h5 "Instagram" at bounding box center [273, 608] width 63 height 7
click at [237, 602] on div "Instagram @dailyketchup 34k" at bounding box center [278, 611] width 121 height 25
click at [249, 607] on div "Instagram @dailyketchup 34k" at bounding box center [278, 611] width 121 height 25
click at [254, 612] on h5 "@dailyketchup" at bounding box center [273, 615] width 63 height 6
